Goal: Obtain resource: Download file/media

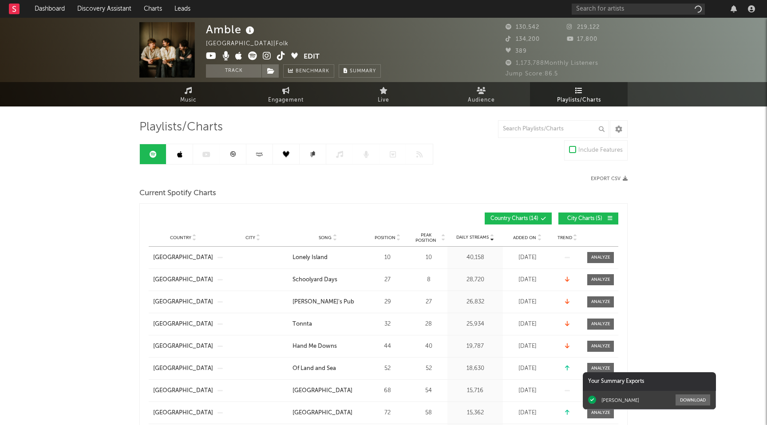
click at [175, 164] on div at bounding box center [286, 154] width 294 height 21
click at [177, 151] on icon at bounding box center [179, 154] width 5 height 7
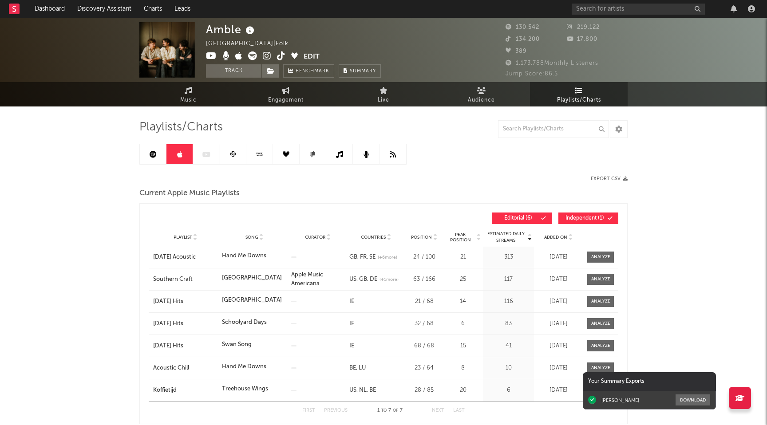
click at [144, 150] on link at bounding box center [153, 154] width 27 height 20
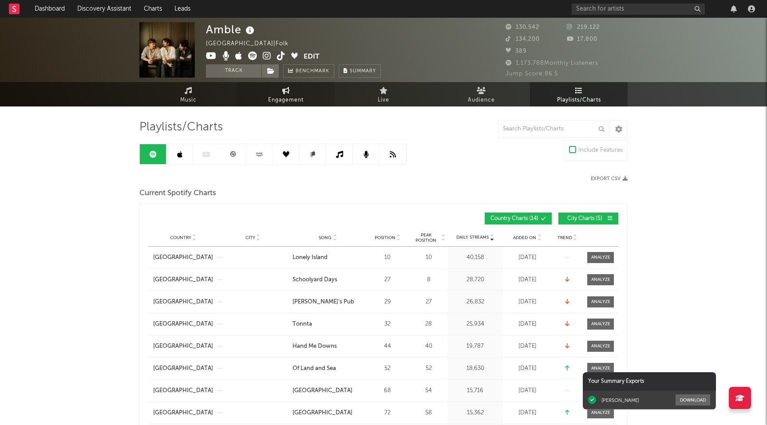
click at [299, 89] on link "Engagement" at bounding box center [286, 94] width 98 height 24
select select "1w"
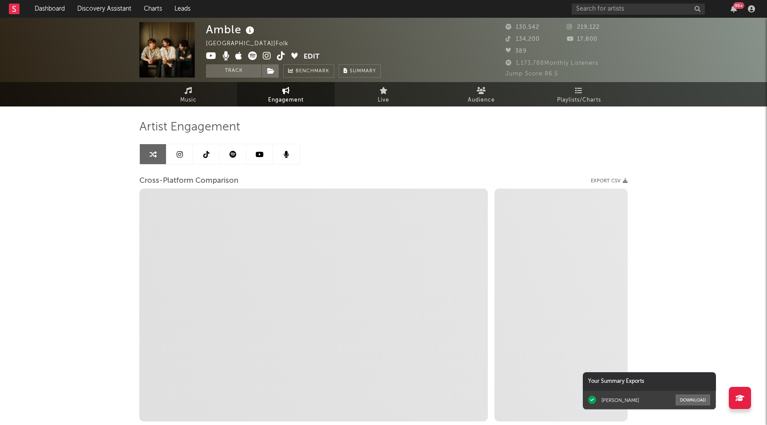
select select "1m"
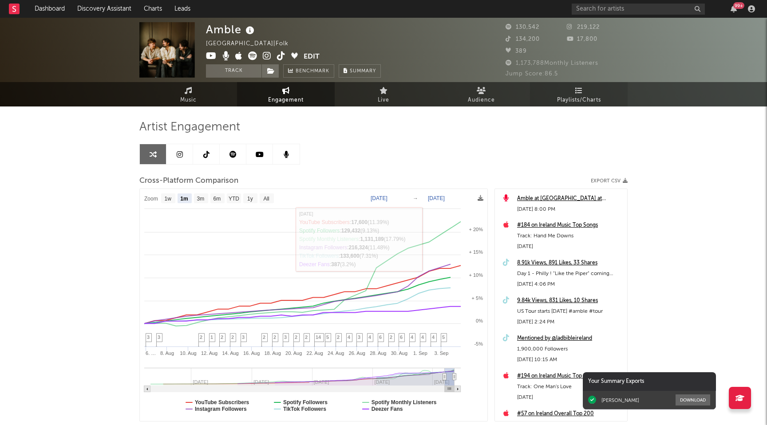
click at [588, 104] on span "Playlists/Charts" at bounding box center [579, 100] width 44 height 11
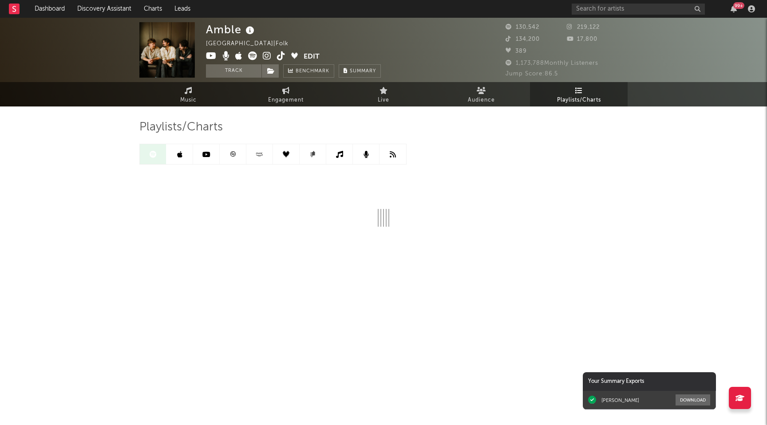
click at [185, 157] on link at bounding box center [180, 154] width 27 height 20
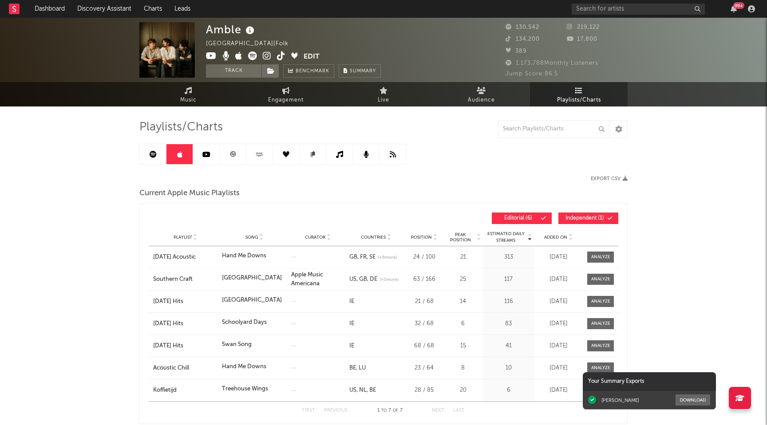
click at [157, 151] on link at bounding box center [153, 154] width 27 height 20
